Goal: Information Seeking & Learning: Learn about a topic

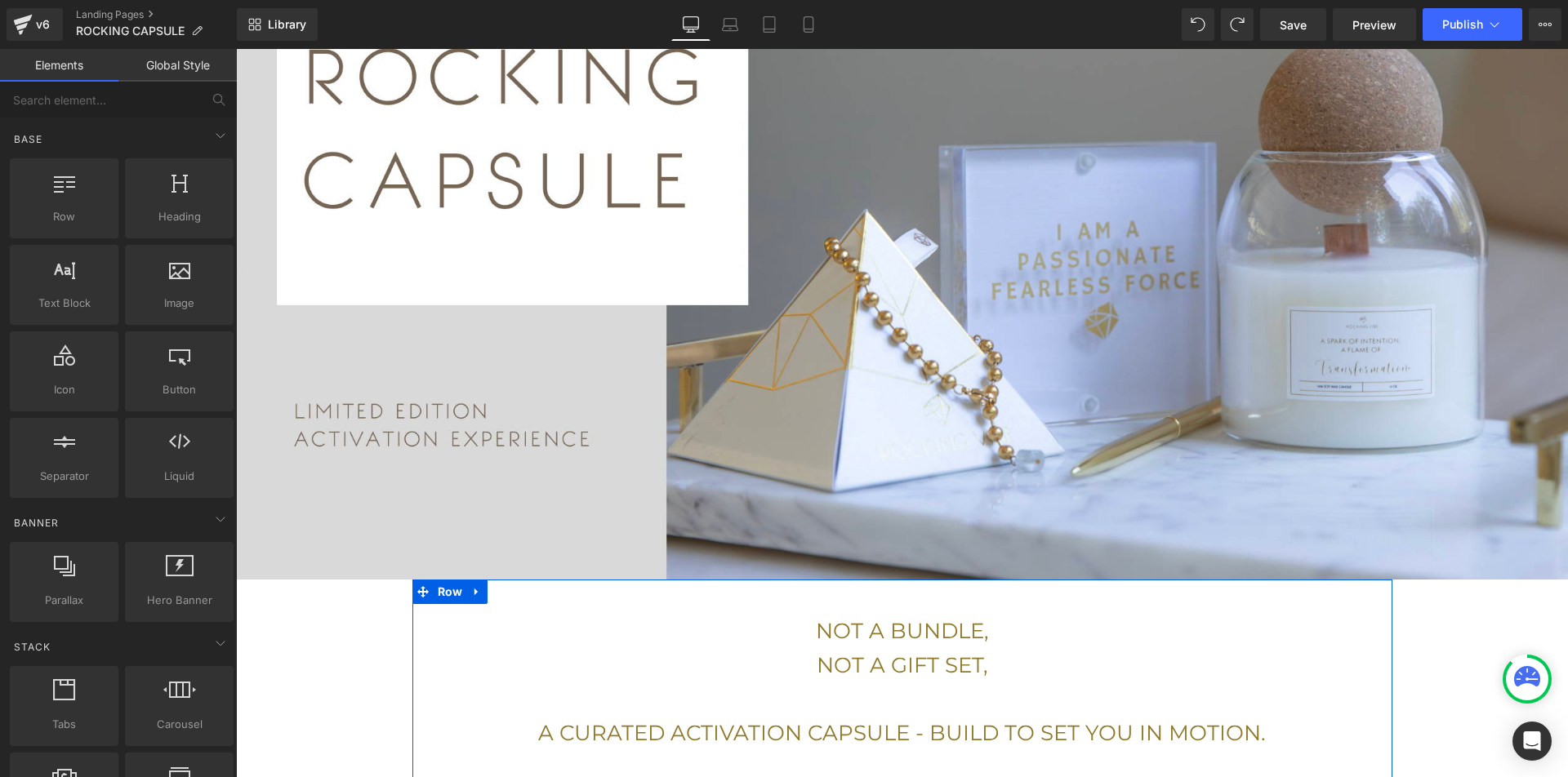
scroll to position [320, 0]
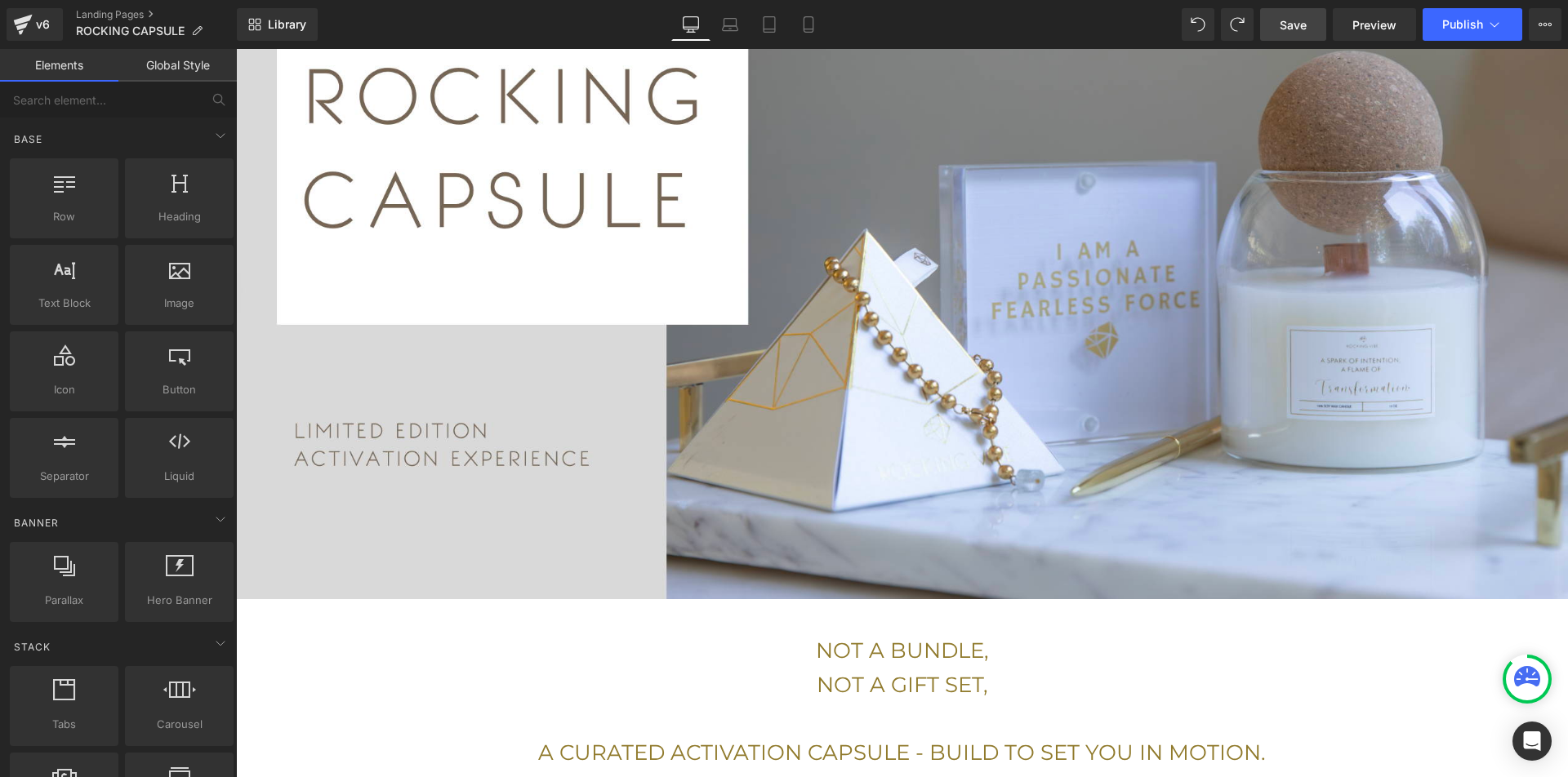
click at [1293, 24] on span "Save" at bounding box center [1292, 24] width 27 height 17
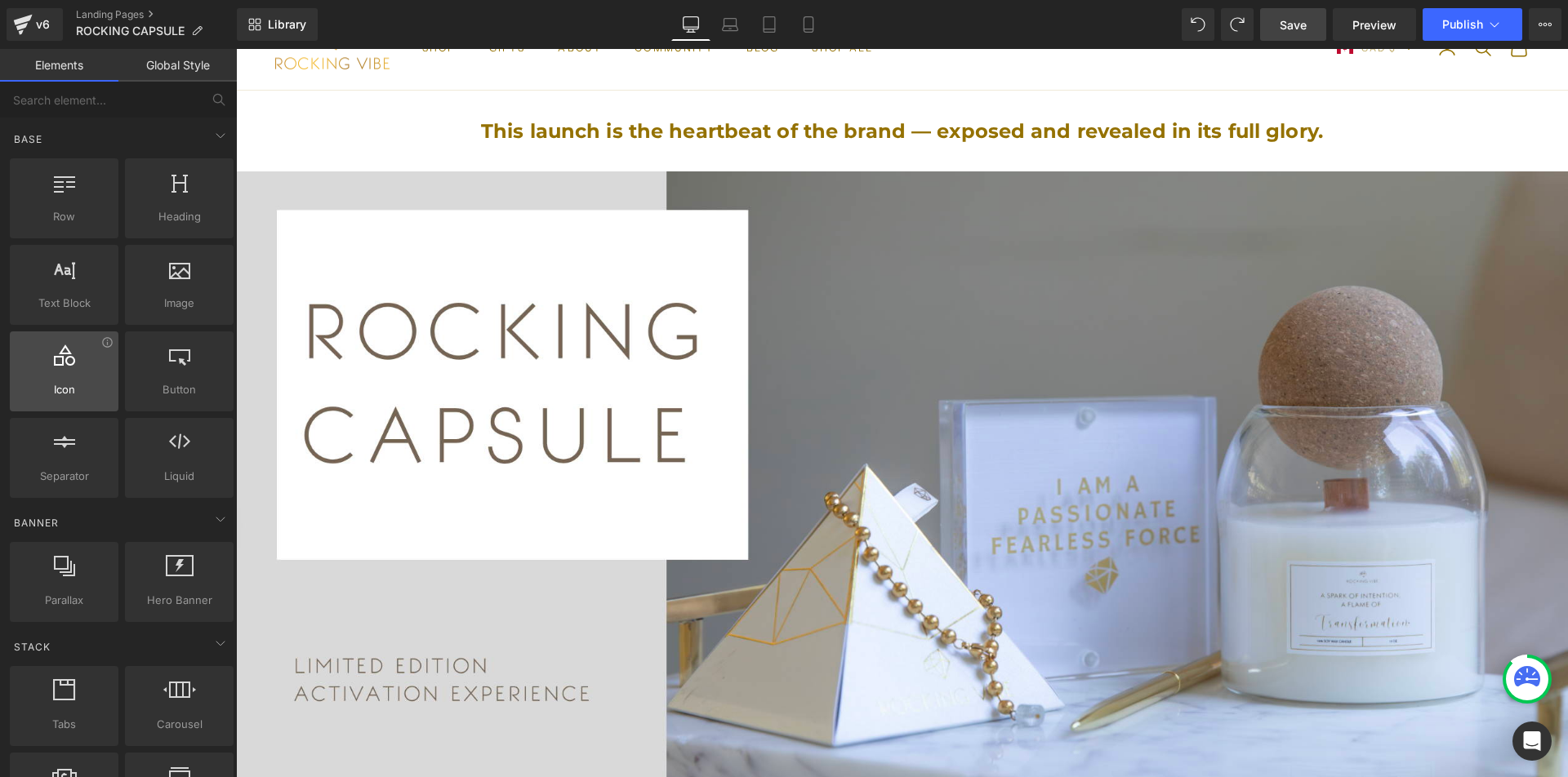
scroll to position [83, 0]
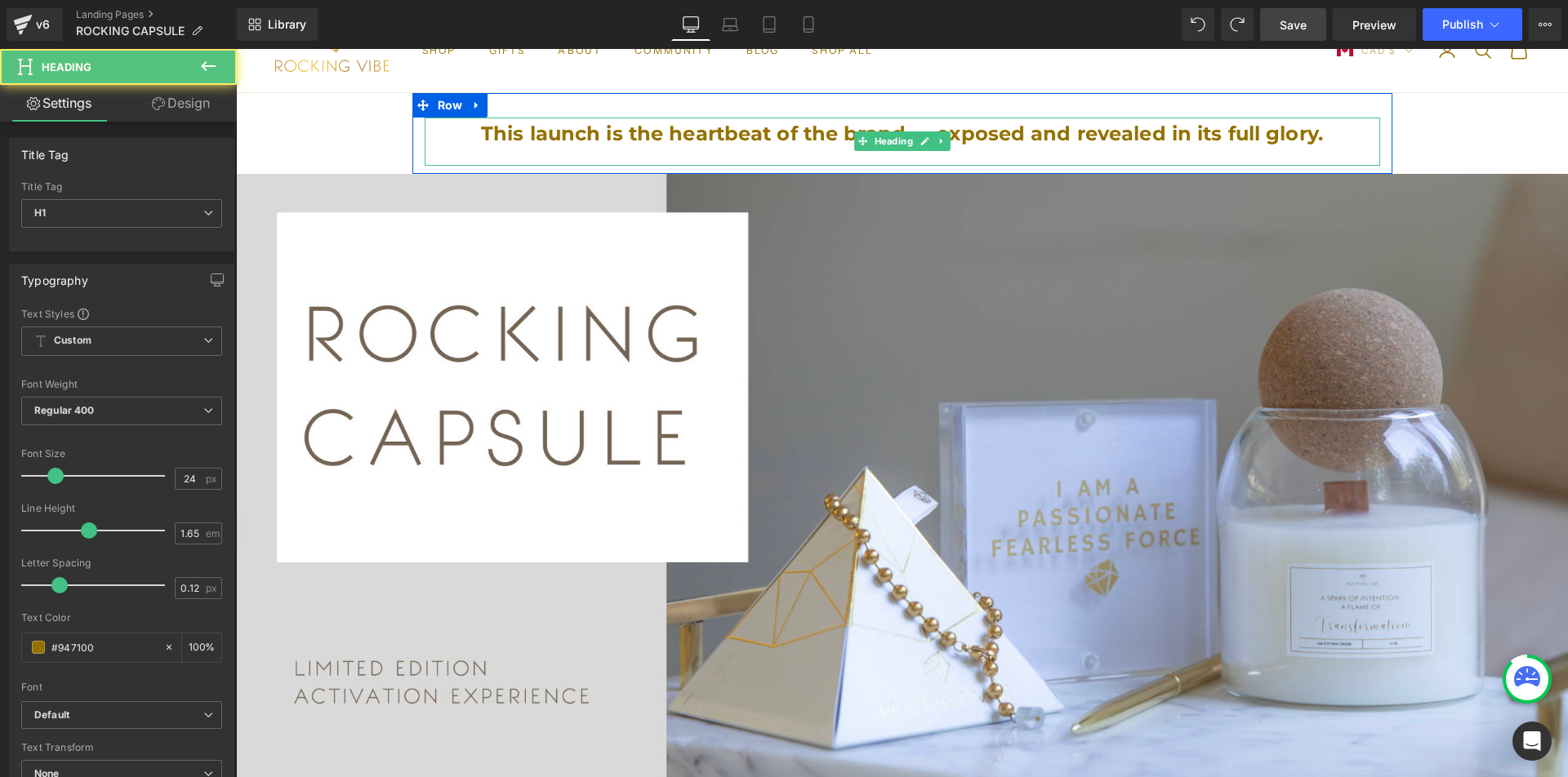
click at [482, 129] on h1 "This launch is the heartbeat of the brand — exposed and revealed in its full gl…" at bounding box center [902, 134] width 956 height 33
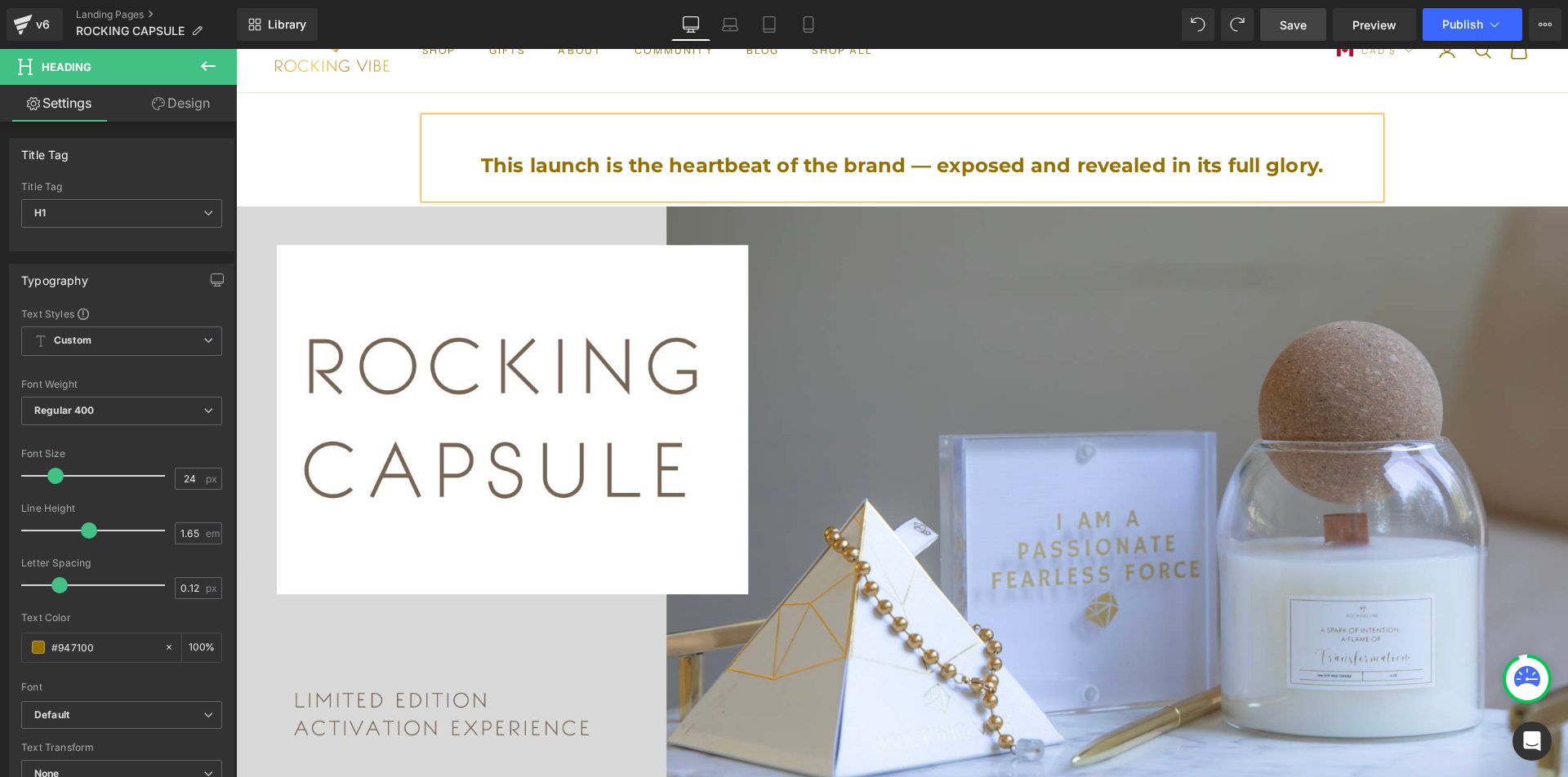
click at [775, 141] on h1 at bounding box center [902, 134] width 956 height 33
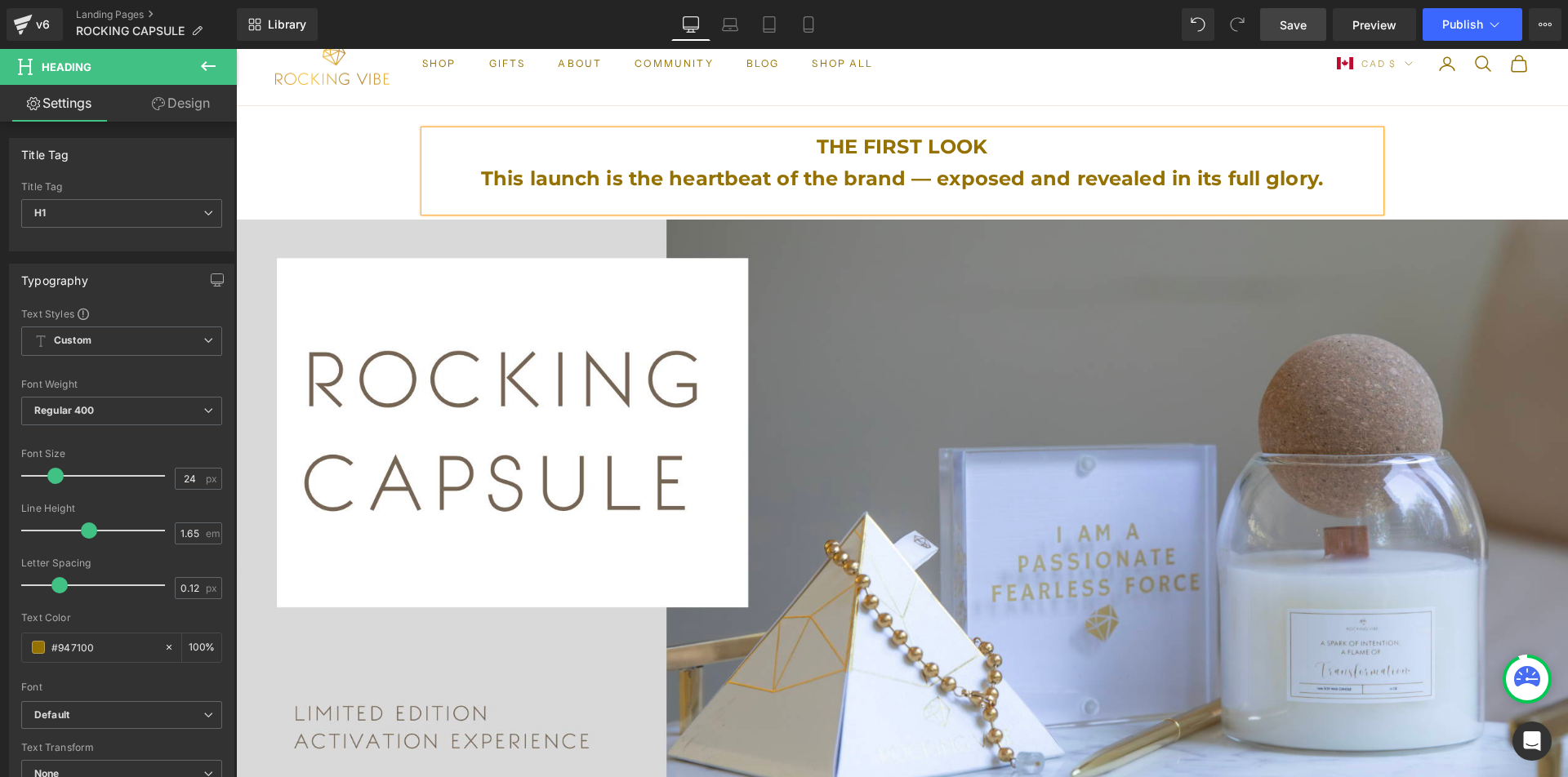
click at [528, 179] on h1 "This launch is the heartbeat of the brand — exposed and revealed in its full gl…" at bounding box center [902, 179] width 956 height 33
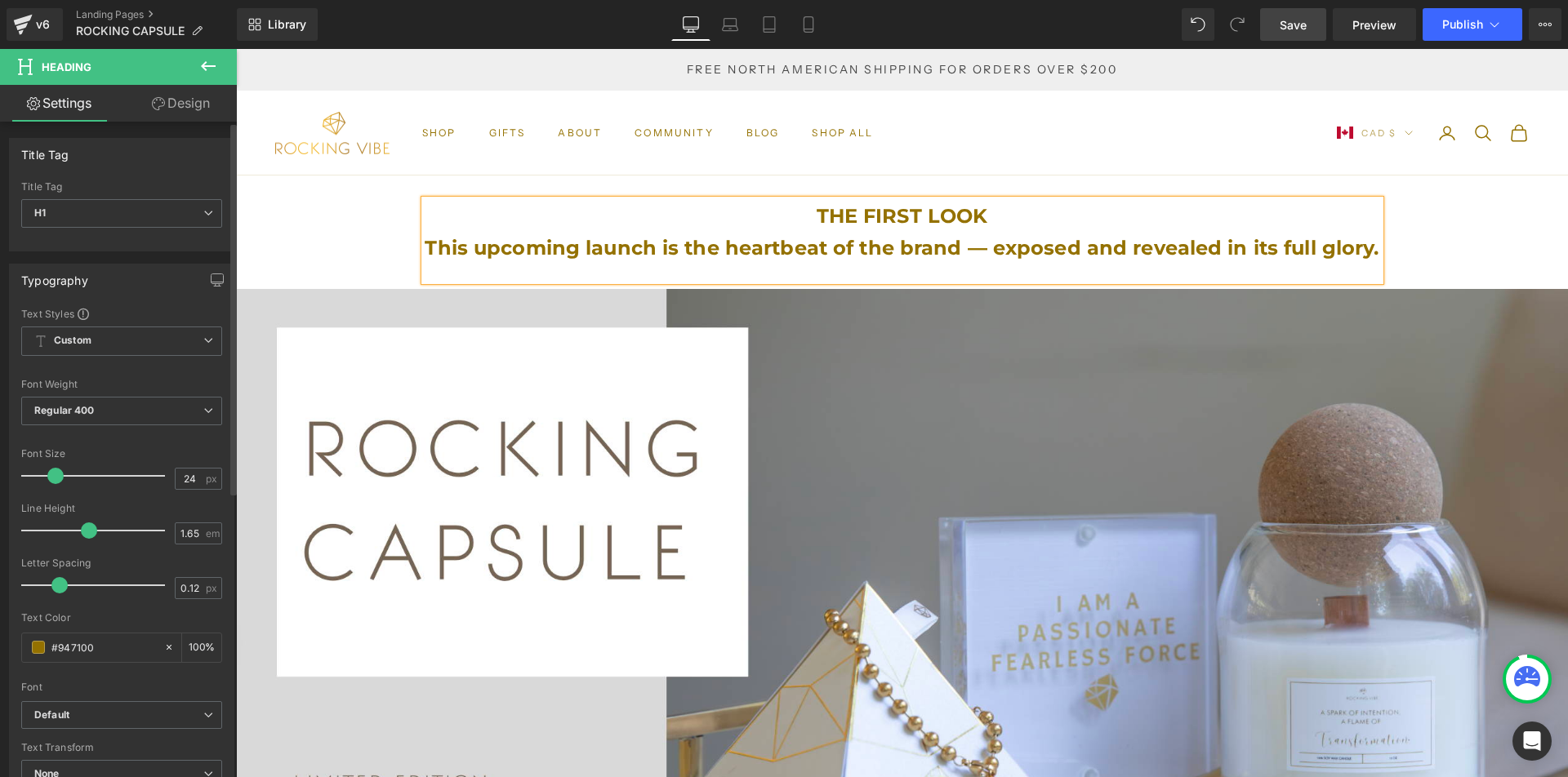
scroll to position [0, 0]
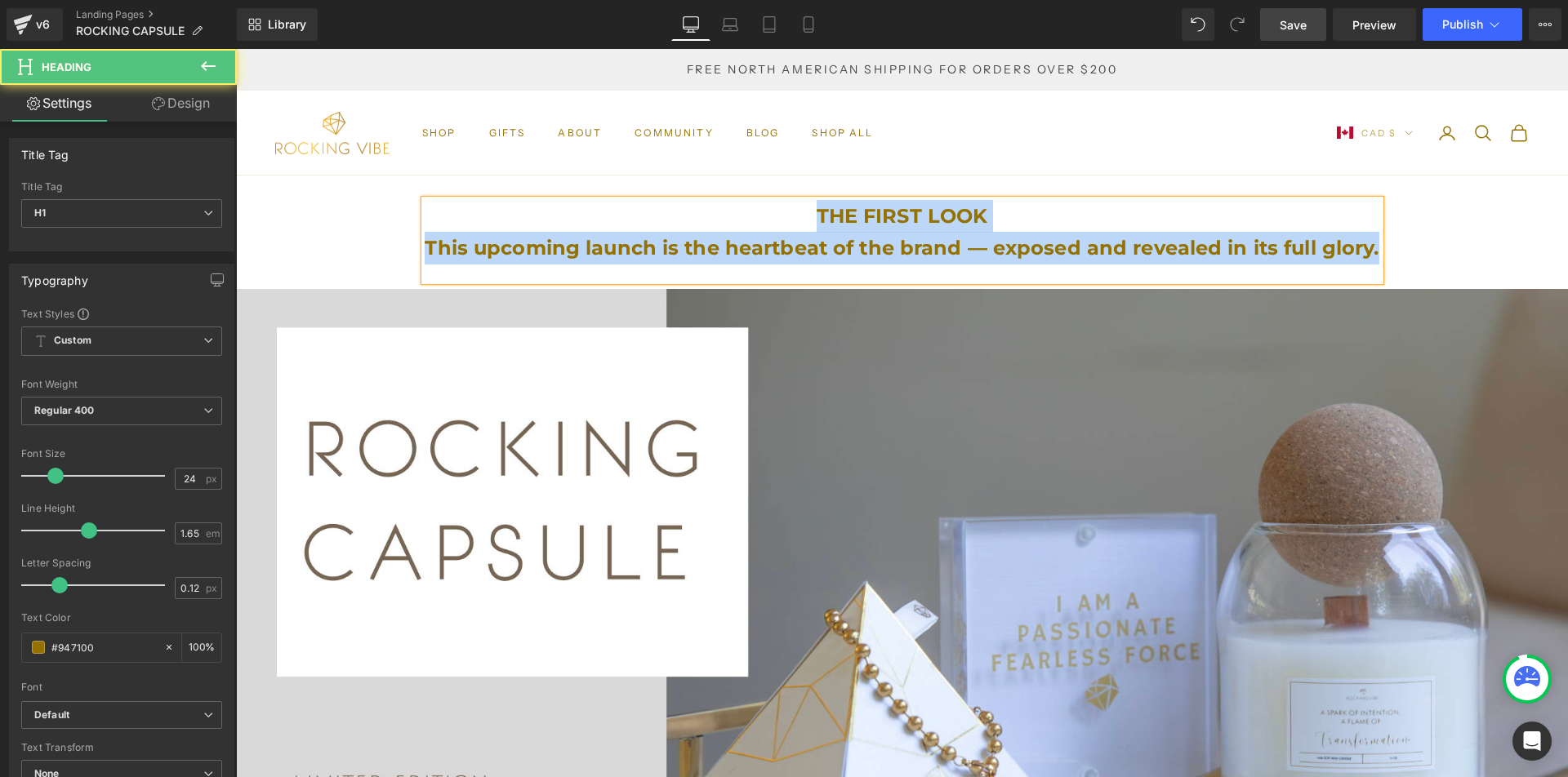
drag, startPoint x: 1372, startPoint y: 248, endPoint x: 729, endPoint y: 196, distance: 645.1
click at [729, 200] on div "THE FIRST LOOK This upcoming launch is the heartbeat of the brand — exposed and…" at bounding box center [902, 241] width 956 height 81
copy div "THE FIRST LOOK This upcoming launch is the heartbeat of the brand — exposed and…"
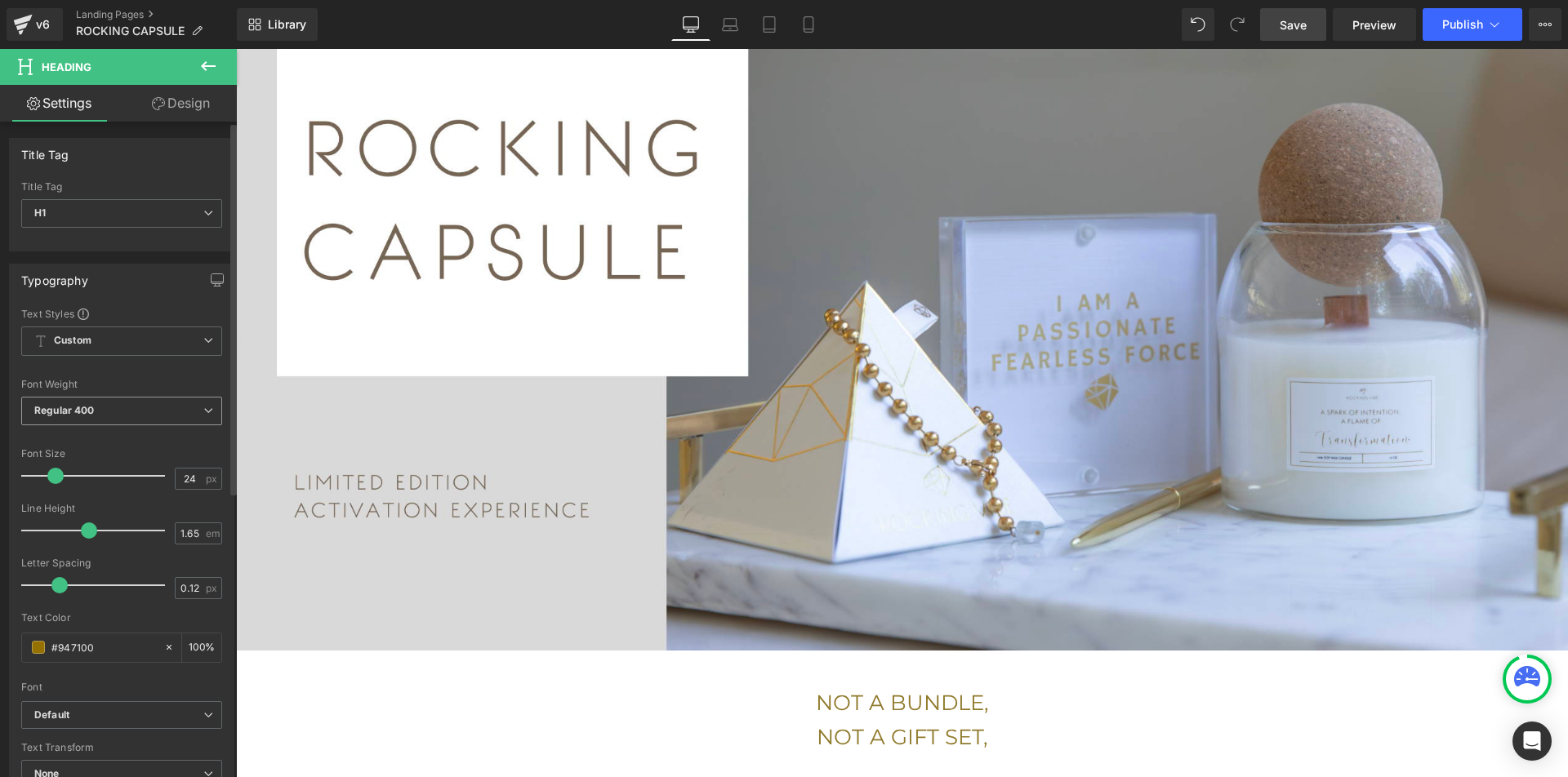
scroll to position [516, 0]
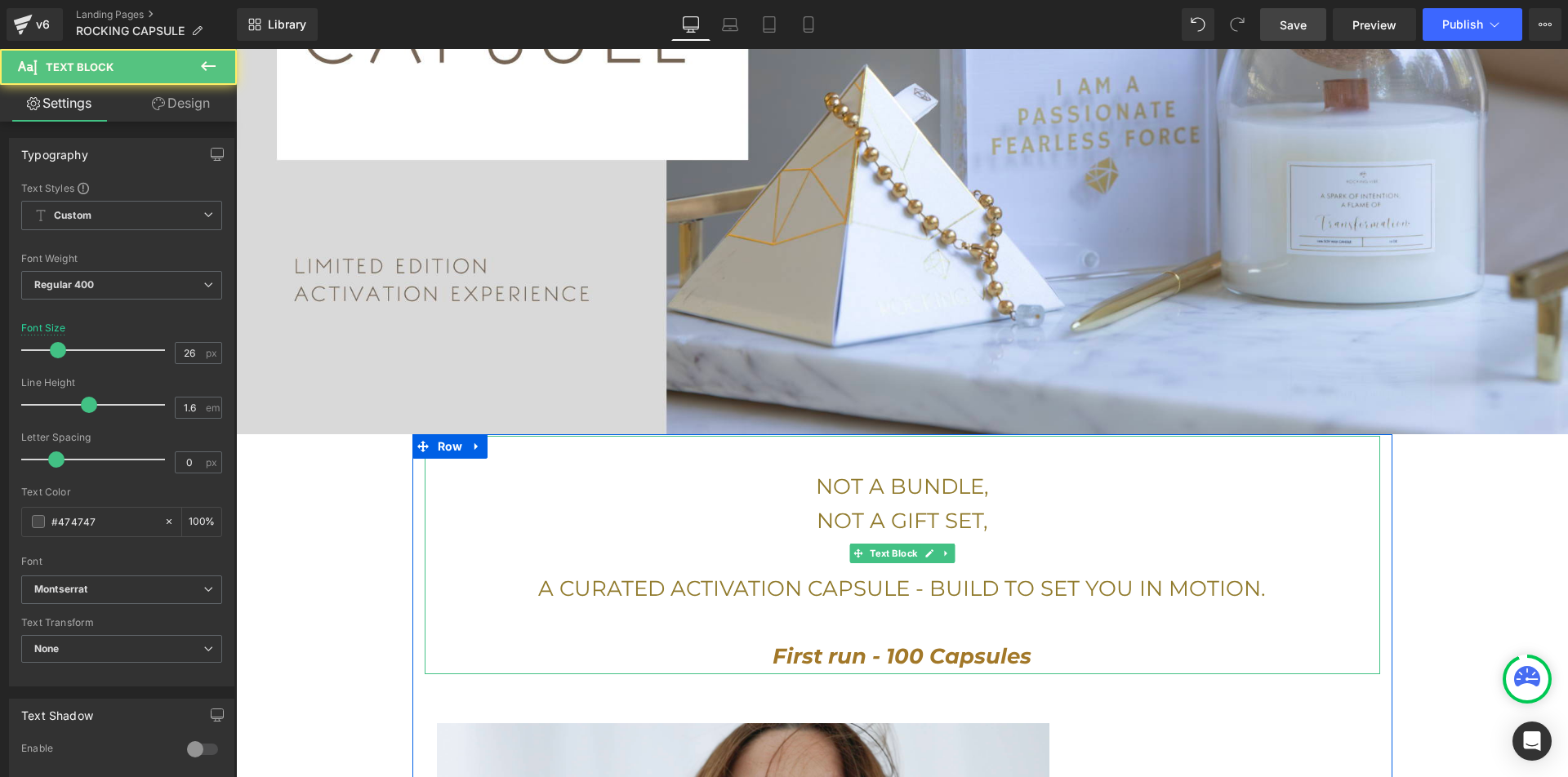
click at [787, 506] on p "NOT A GIFT SET," at bounding box center [902, 521] width 956 height 34
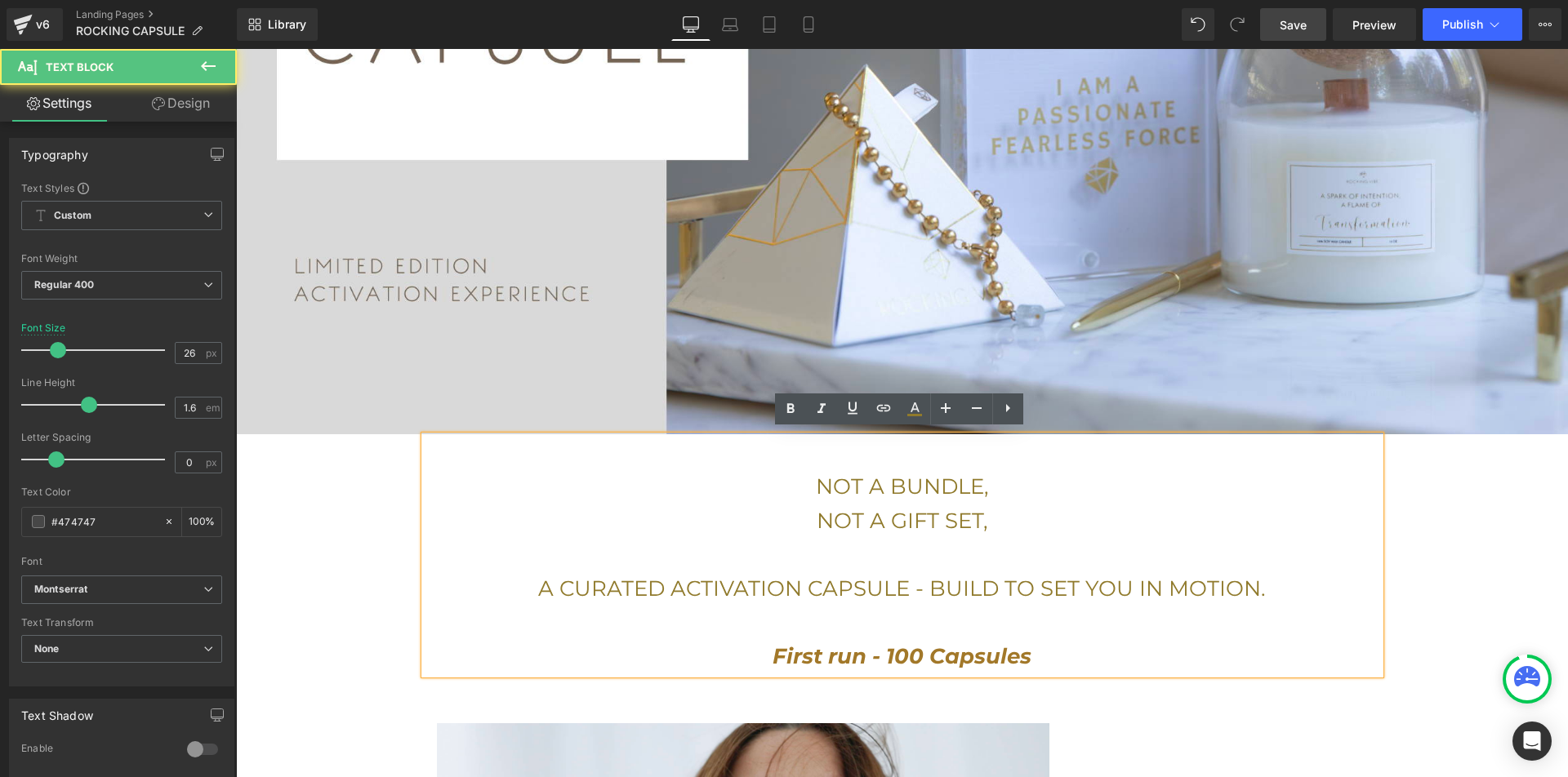
click at [816, 480] on span "NOT A BUNDLE," at bounding box center [902, 486] width 173 height 26
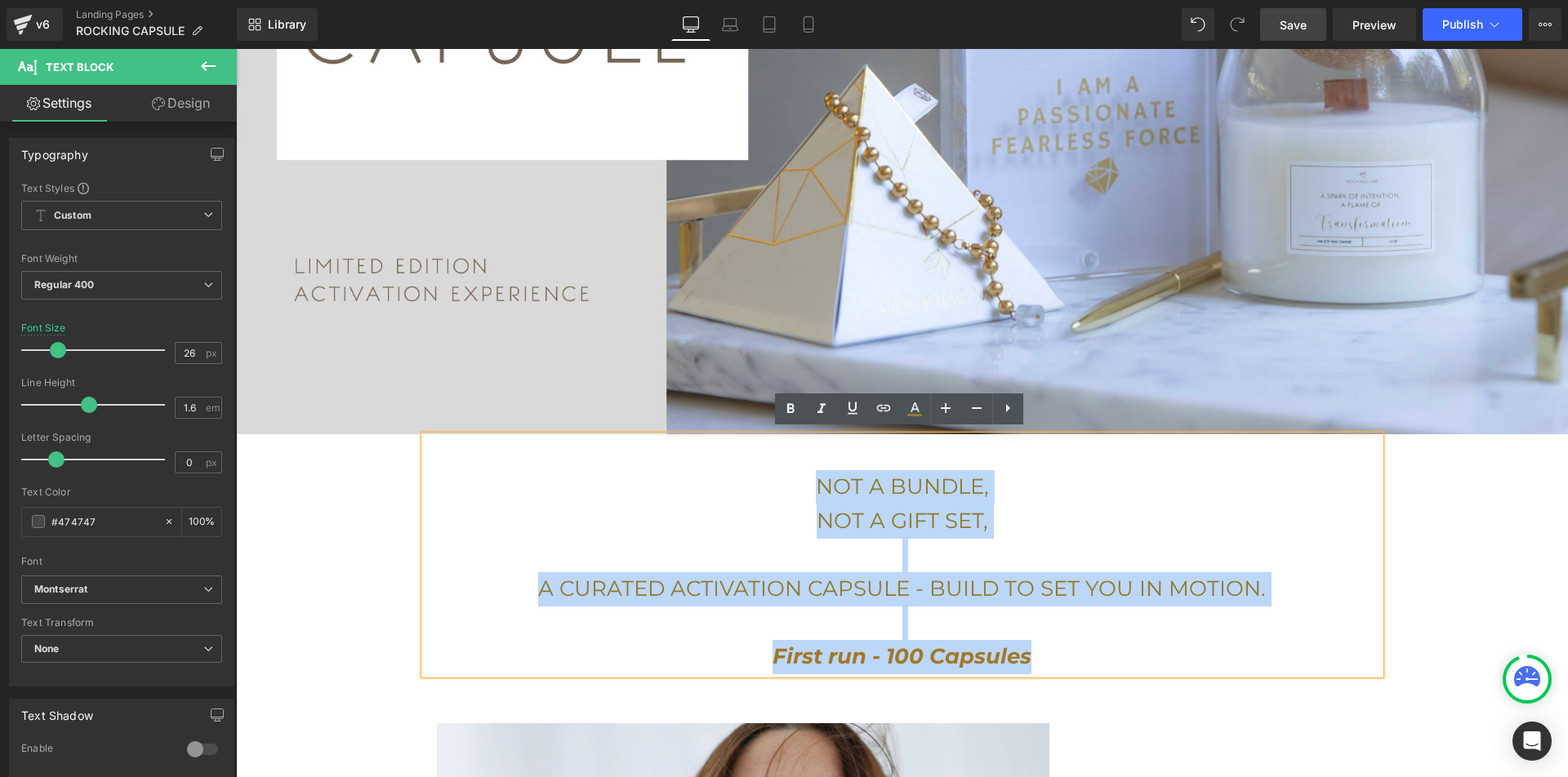
drag, startPoint x: 809, startPoint y: 479, endPoint x: 1038, endPoint y: 639, distance: 279.4
click at [1038, 639] on div "NOT A BUNDLE, NOT A GIFT SET, A CURATED ACTIVATION CAPSULE - BUILD TO SET YOU I…" at bounding box center [902, 555] width 956 height 238
copy div "NOT A BUNDLE, NOT A GIFT SET, A CURATED ACTIVATION CAPSULE - BUILD TO SET YOU I…"
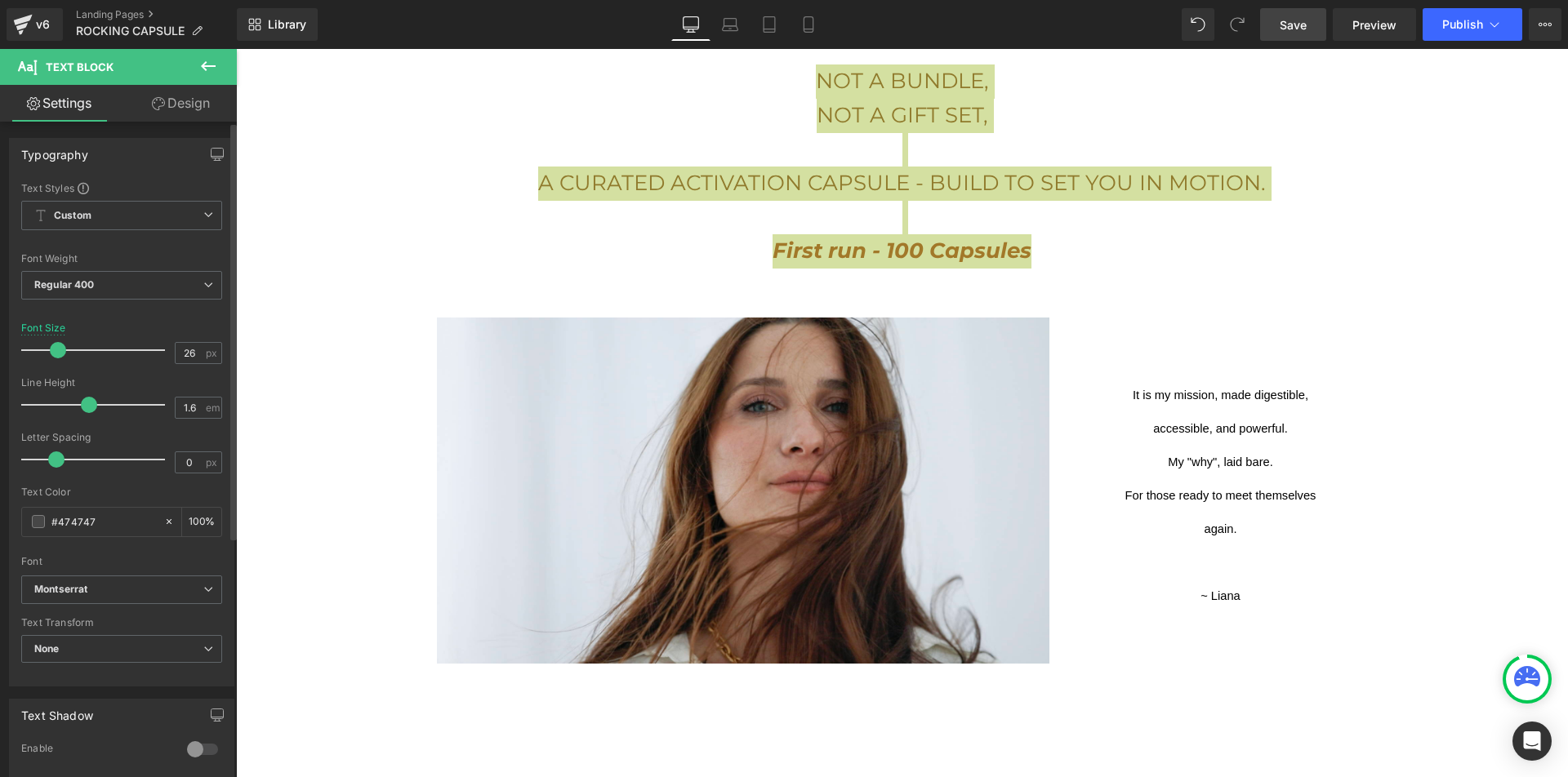
scroll to position [937, 0]
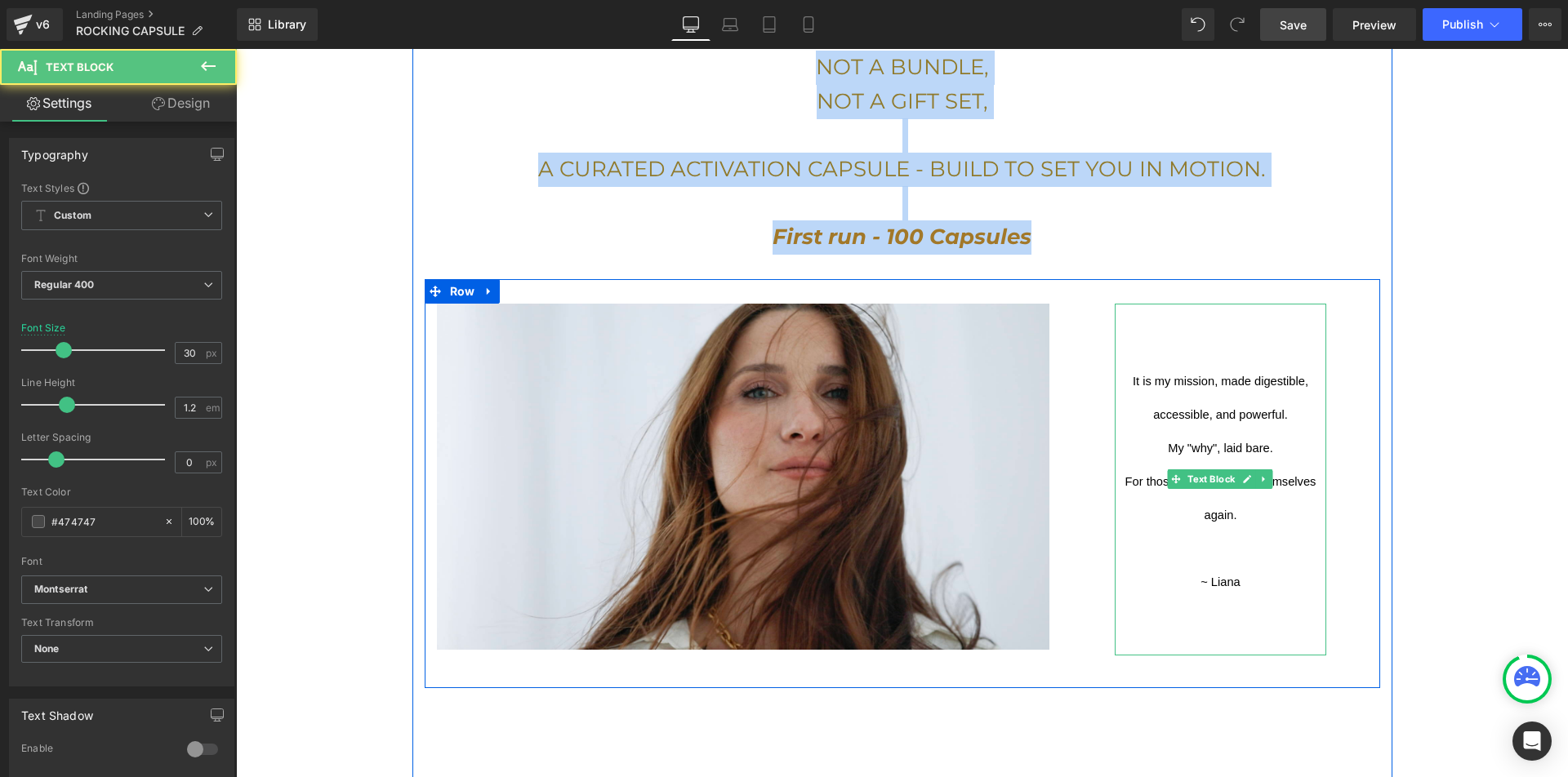
click at [1208, 409] on span "It is my mission, made digestible, accessible, and powerful." at bounding box center [1222, 397] width 179 height 46
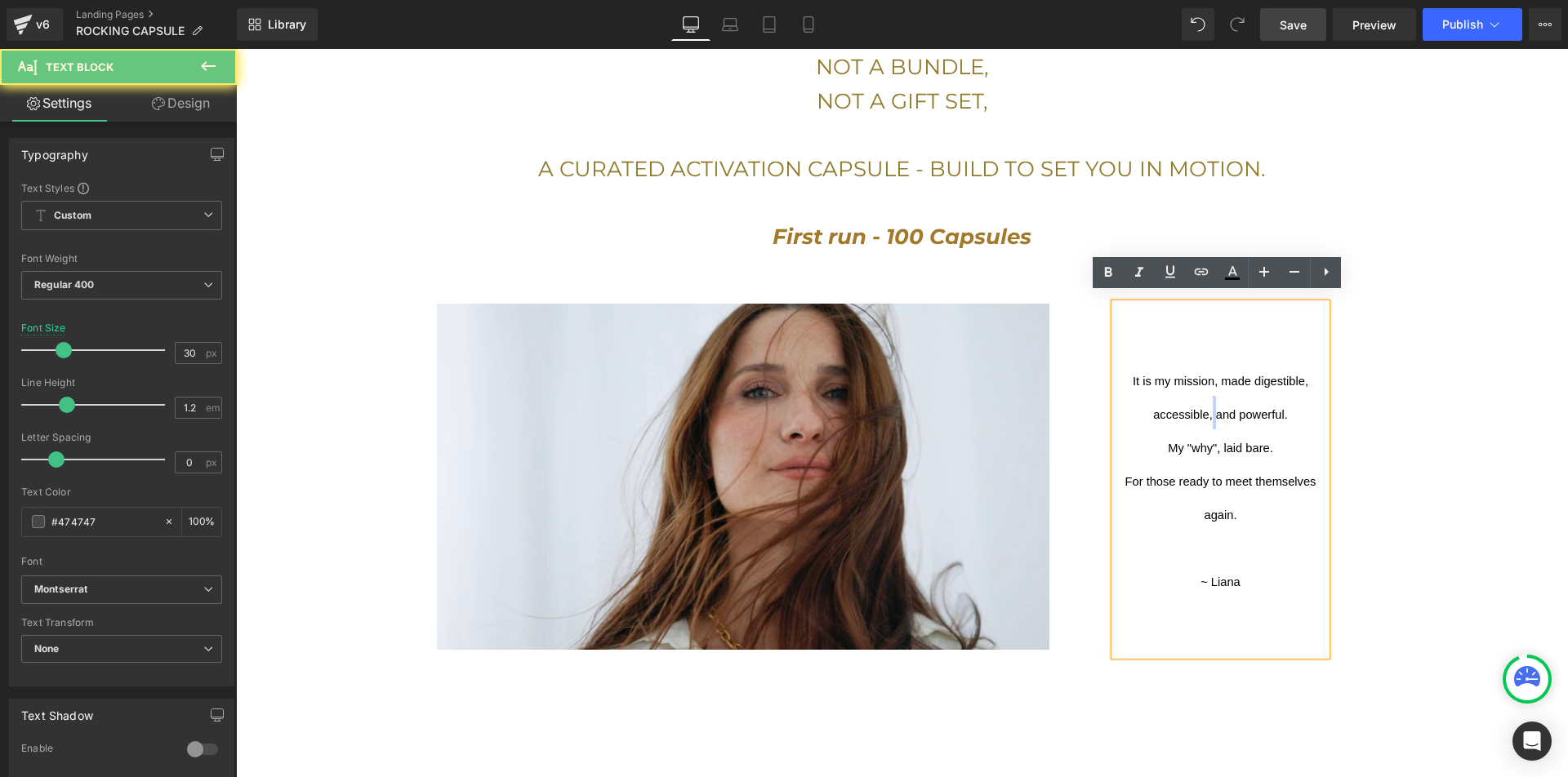
click at [1208, 409] on span "It is my mission, made digestible, accessible, and powerful." at bounding box center [1222, 397] width 179 height 46
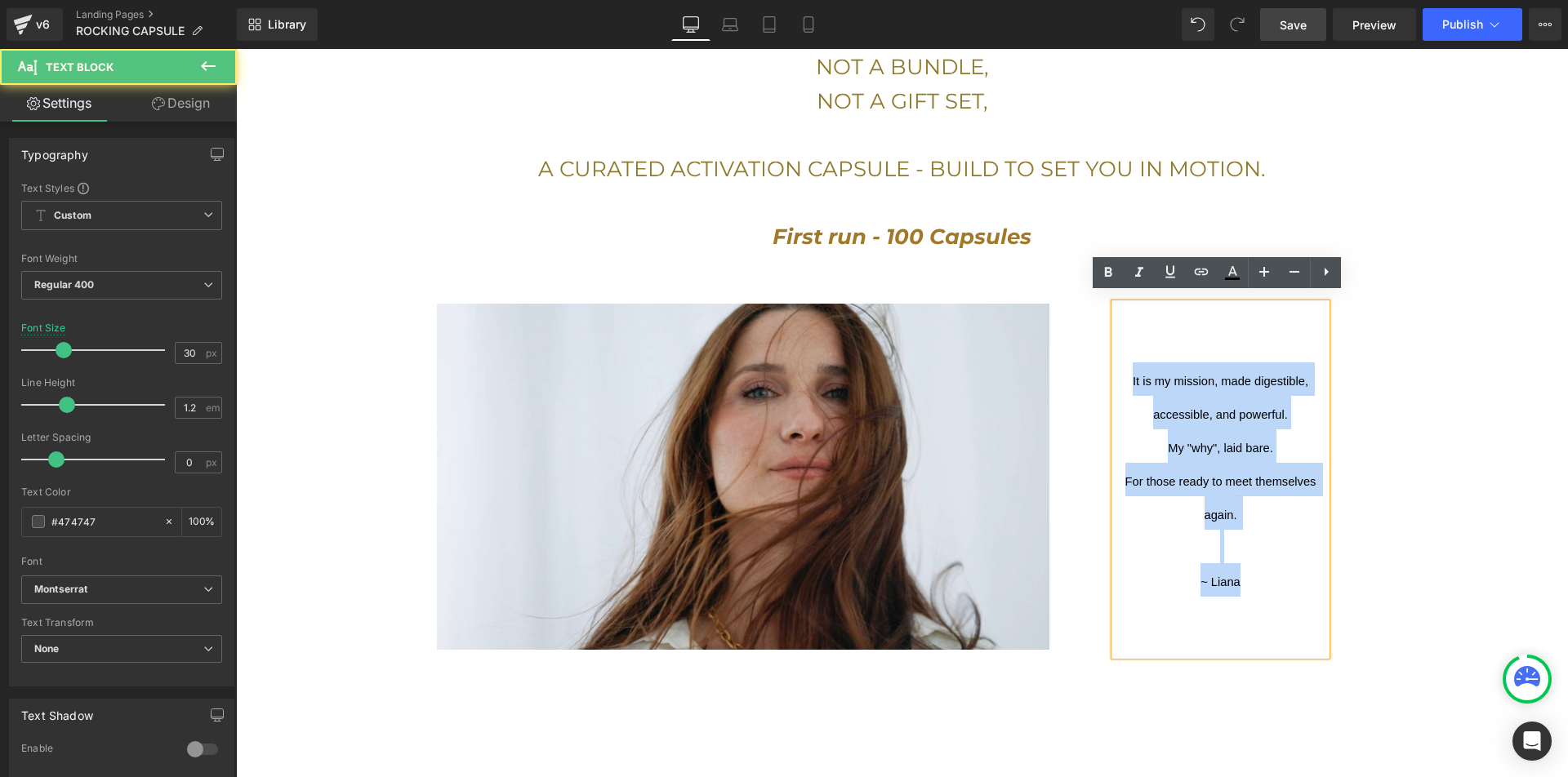
drag, startPoint x: 1259, startPoint y: 579, endPoint x: 1117, endPoint y: 356, distance: 264.4
click at [1117, 356] on div "It is my mission, made digestible, accessible, and powerful. My "why", laid bar…" at bounding box center [1221, 480] width 213 height 352
copy div "It is my mission, made digestible, accessible, and powerful. My "why", laid bar…"
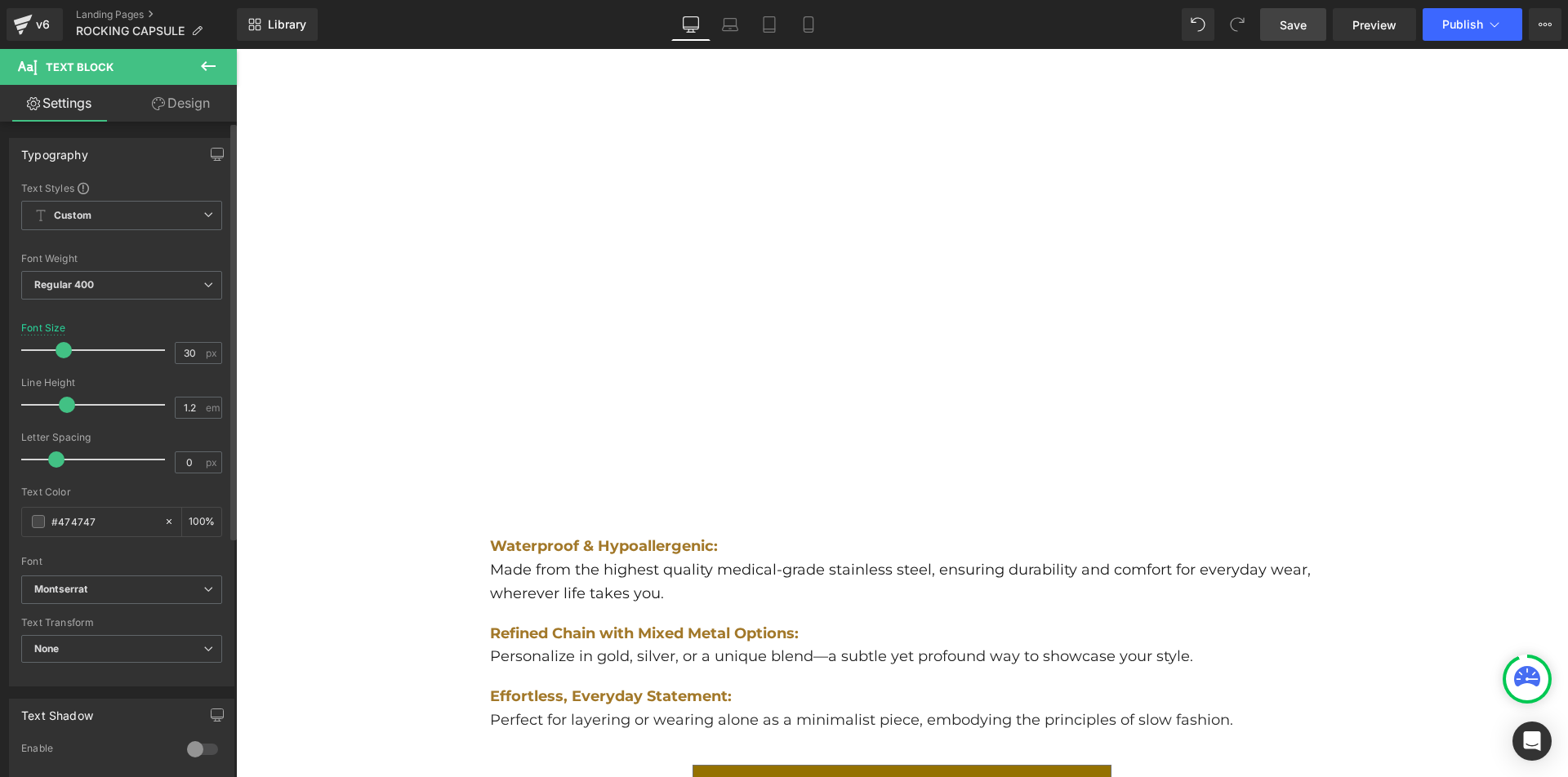
scroll to position [1594, 0]
